Goal: Transaction & Acquisition: Download file/media

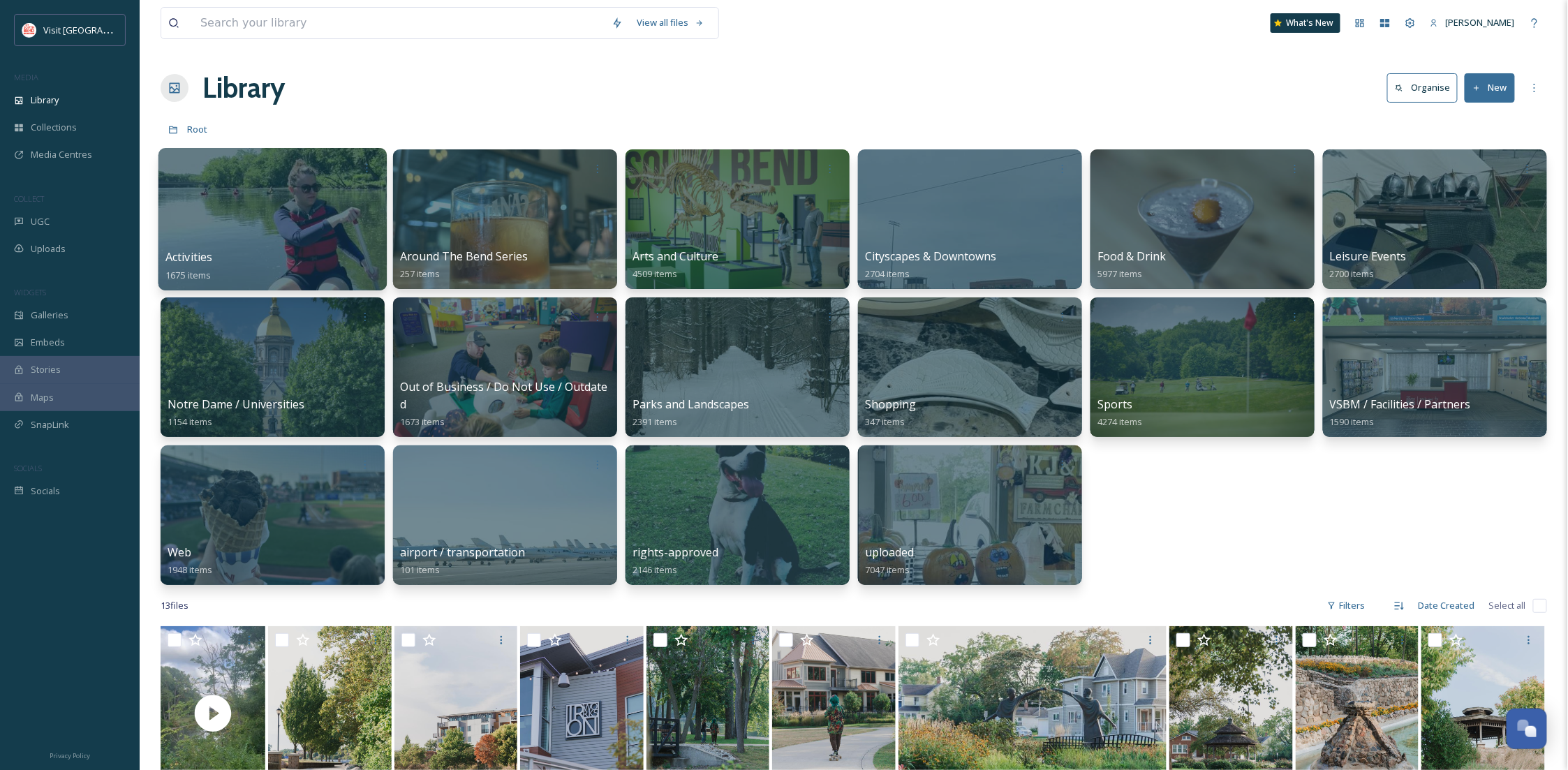
scroll to position [213, 0]
click at [341, 26] on input at bounding box center [399, 23] width 411 height 31
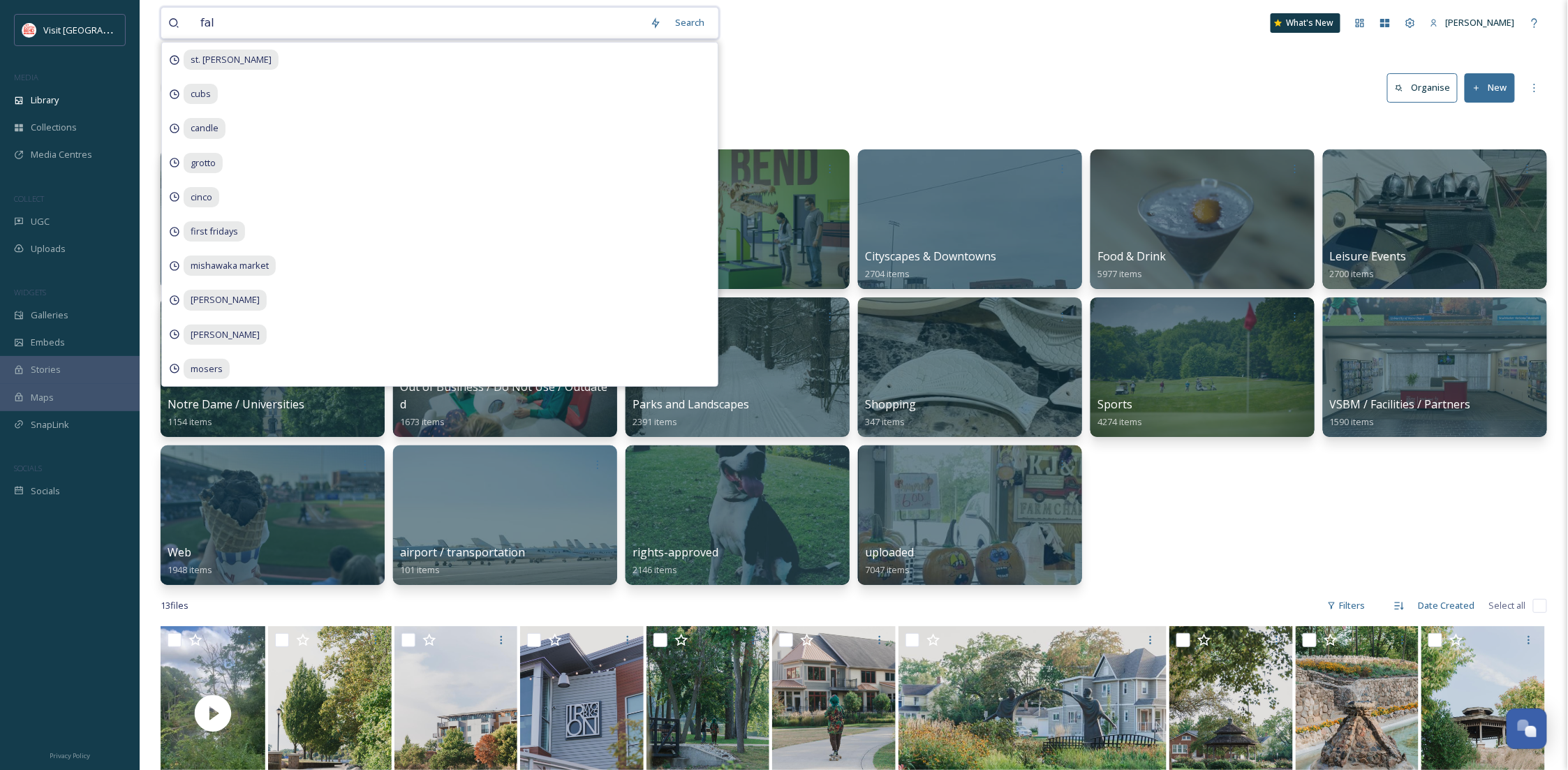
type input "fall"
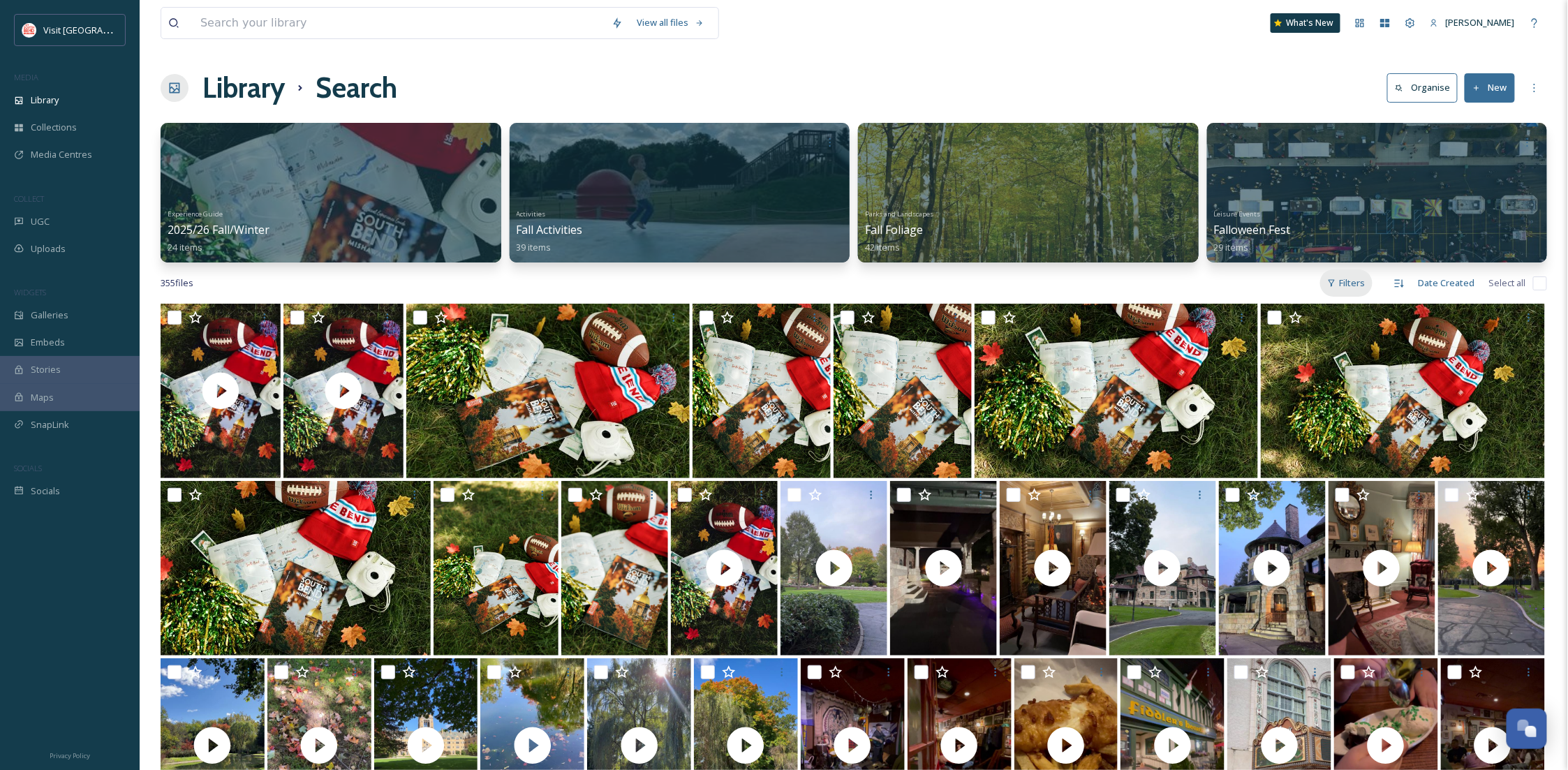
click at [1334, 281] on icon at bounding box center [1331, 283] width 9 height 9
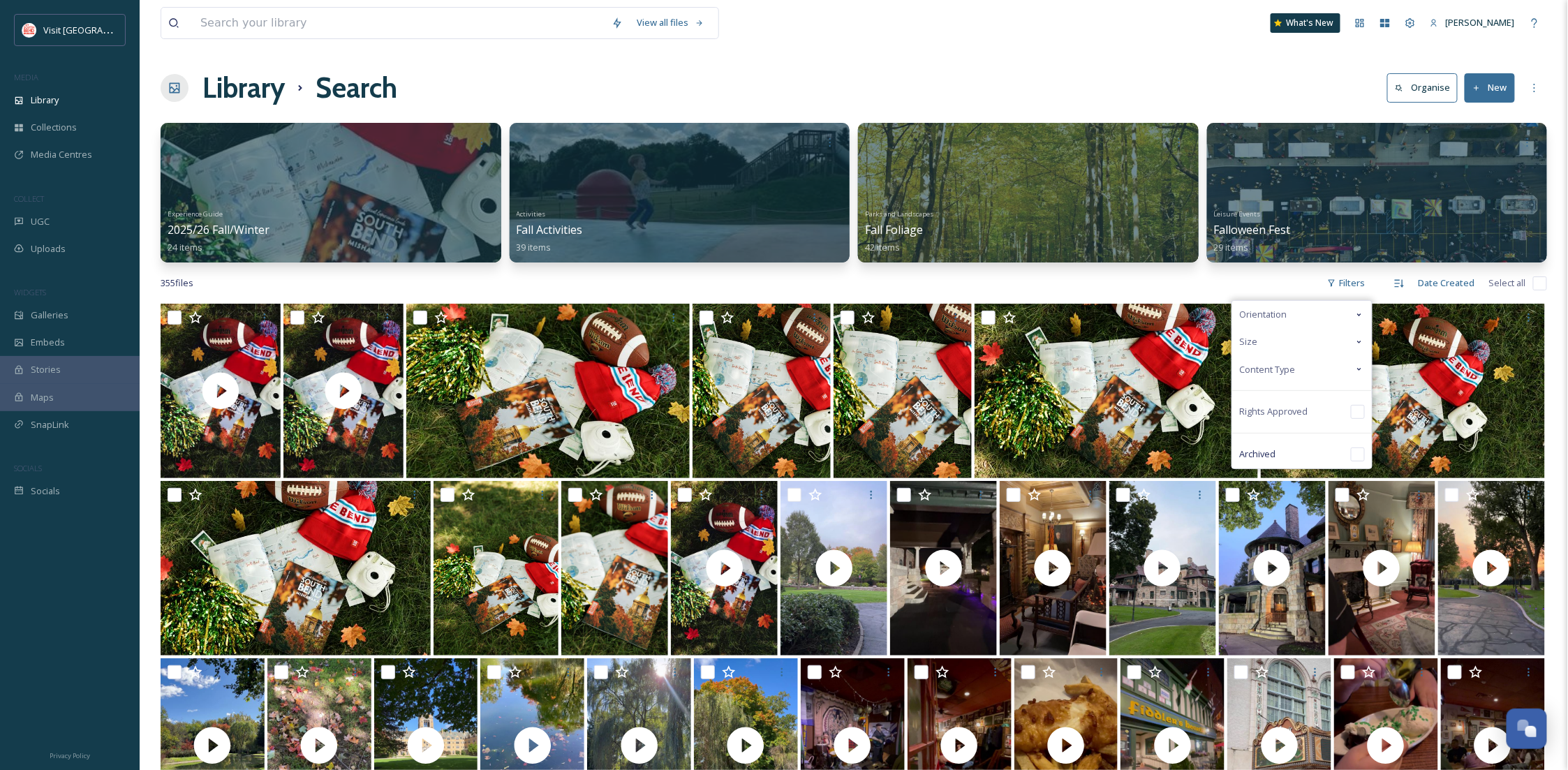
click at [1278, 368] on span "Content Type" at bounding box center [1266, 370] width 56 height 13
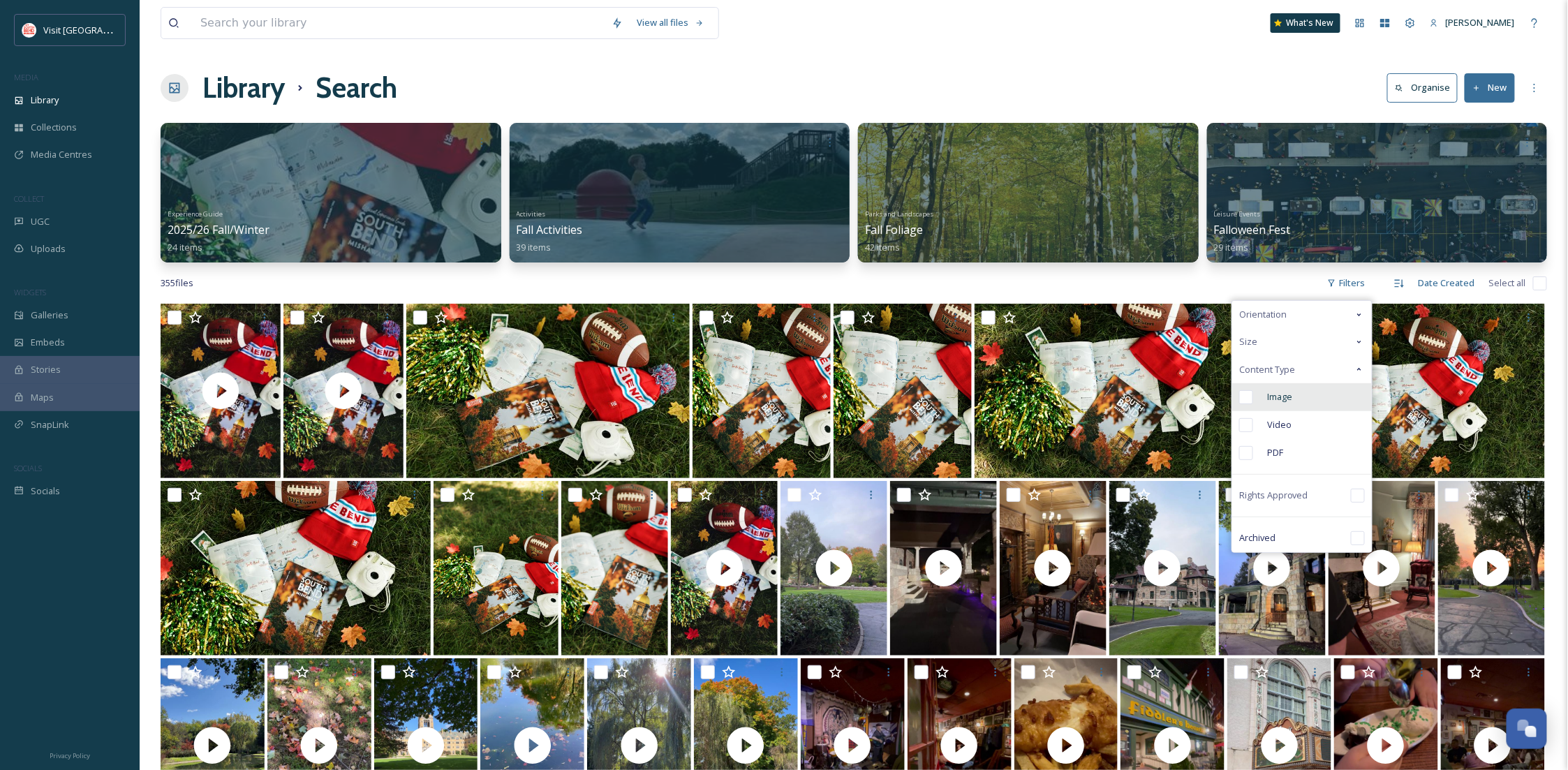
click at [1287, 397] on span "Image" at bounding box center [1279, 397] width 25 height 13
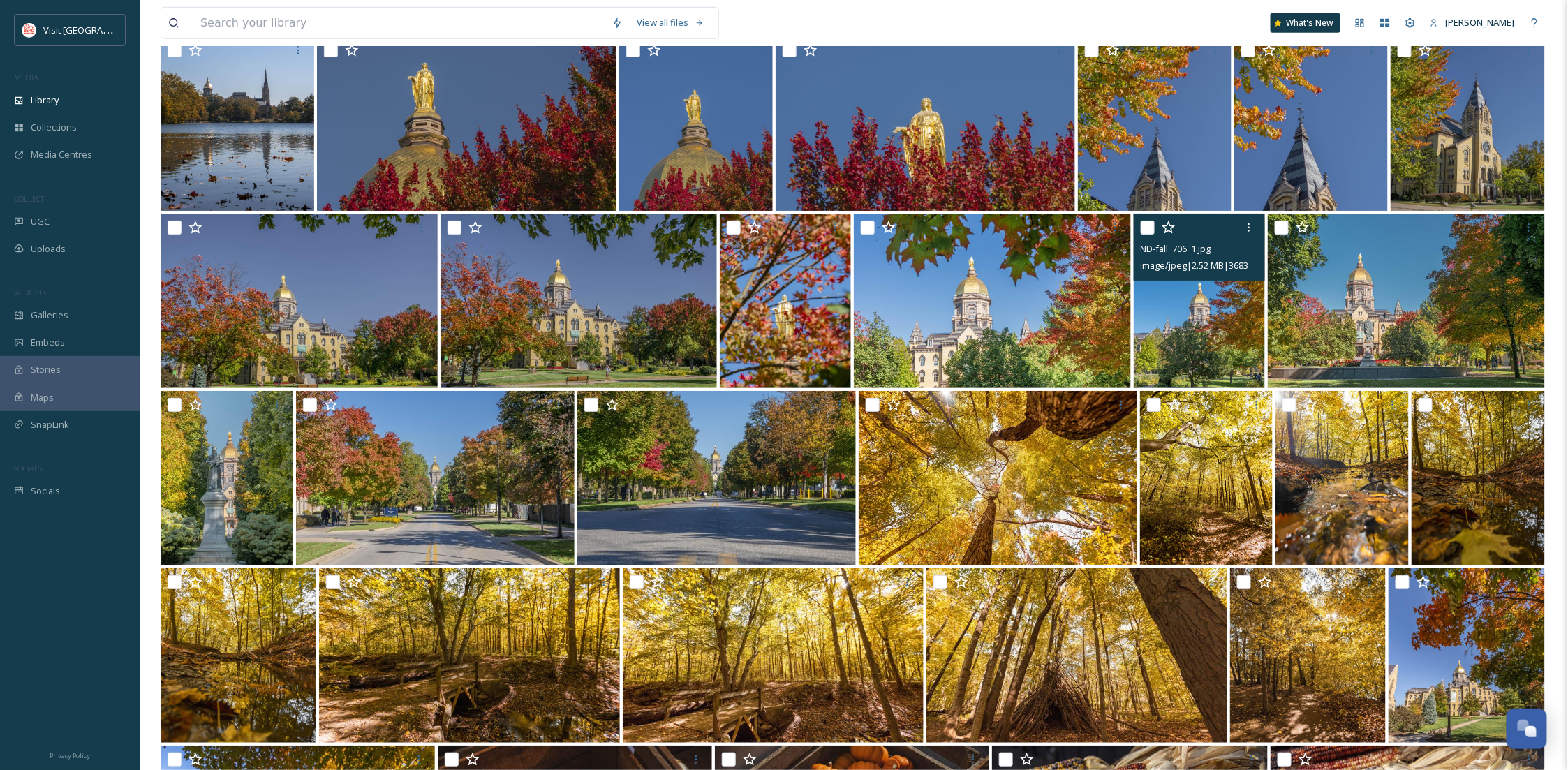
scroll to position [2938, 0]
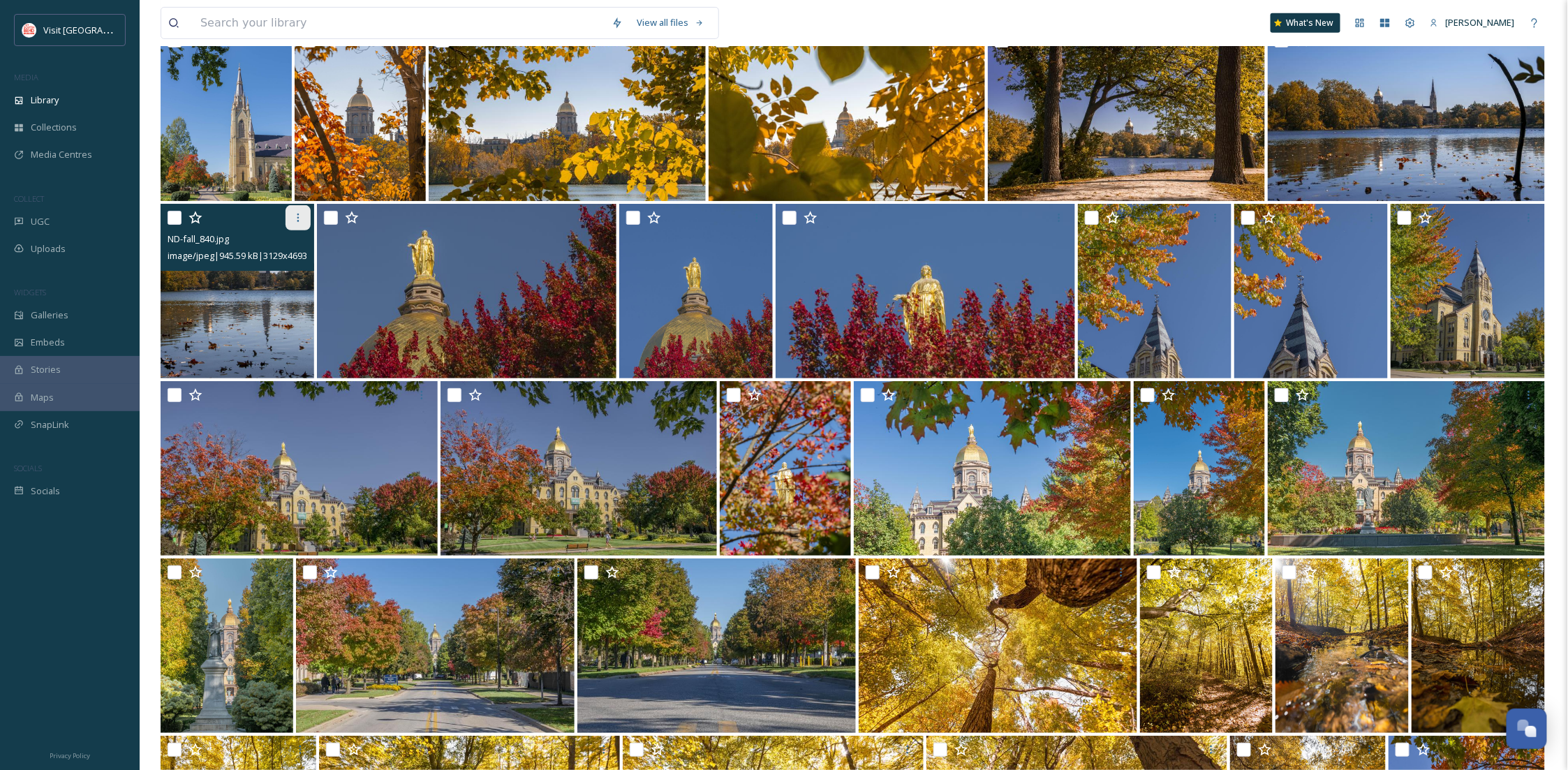
click at [302, 219] on icon at bounding box center [298, 218] width 11 height 11
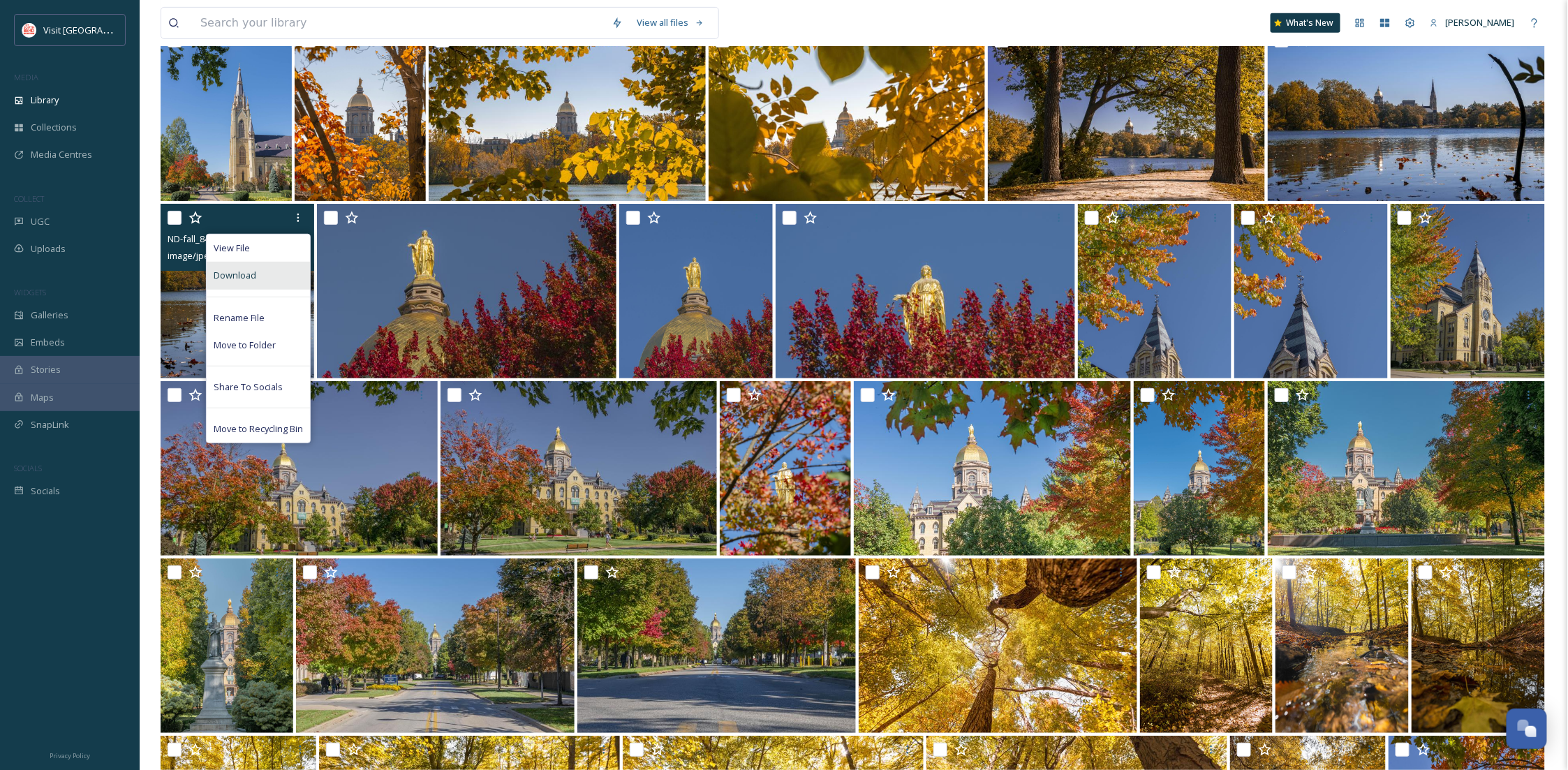
click at [281, 272] on div "Download" at bounding box center [258, 275] width 103 height 27
